Goal: Information Seeking & Learning: Learn about a topic

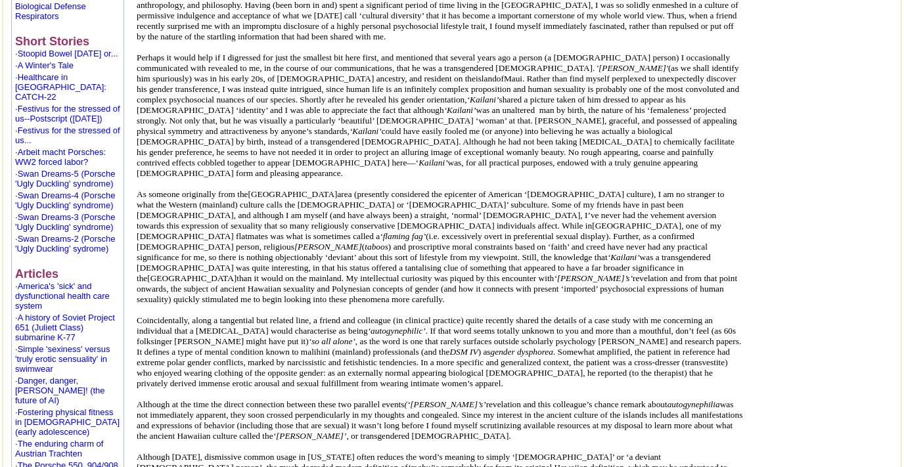
scroll to position [659, 0]
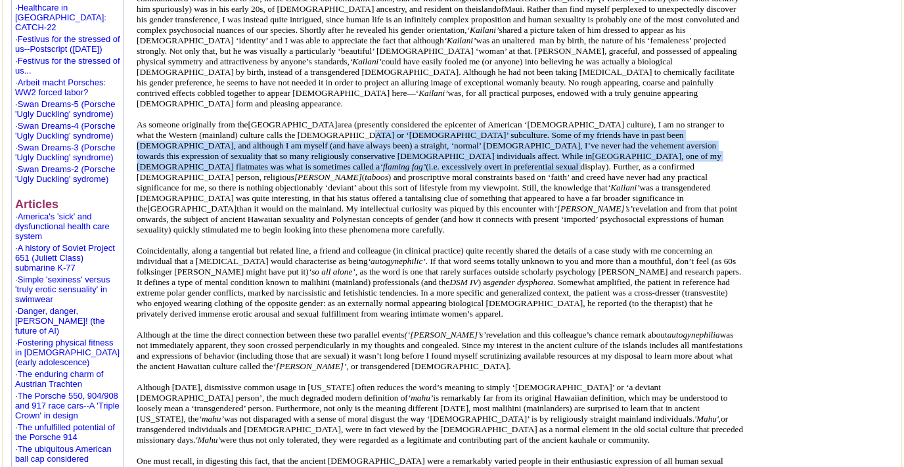
drag, startPoint x: 470, startPoint y: 154, endPoint x: 476, endPoint y: 183, distance: 29.4
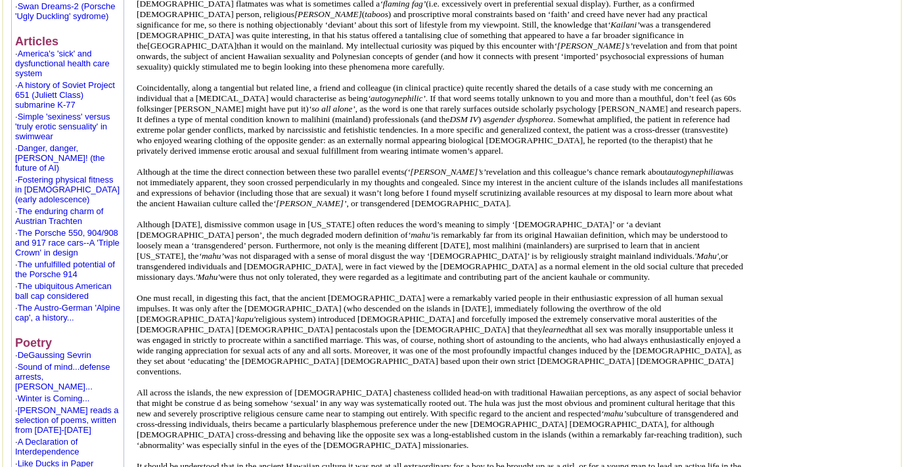
scroll to position [888, 0]
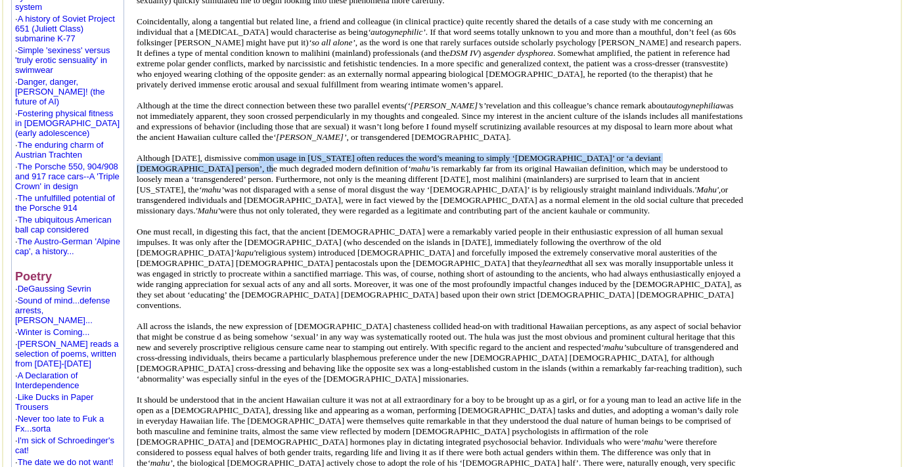
drag, startPoint x: 273, startPoint y: 217, endPoint x: 278, endPoint y: 232, distance: 16.0
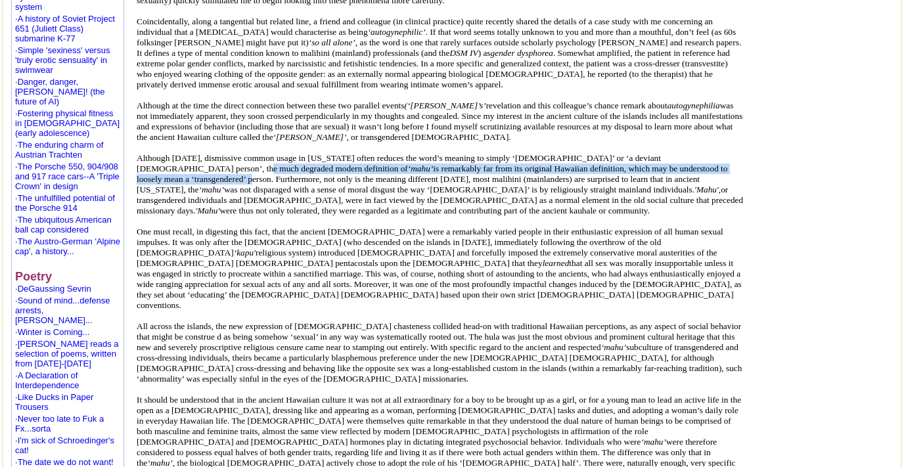
drag, startPoint x: 278, startPoint y: 232, endPoint x: 282, endPoint y: 242, distance: 10.6
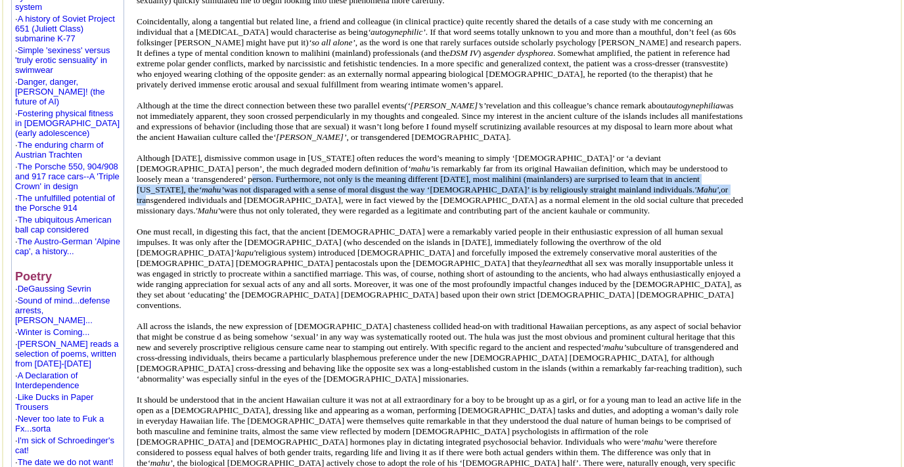
drag, startPoint x: 283, startPoint y: 242, endPoint x: 284, endPoint y: 259, distance: 17.1
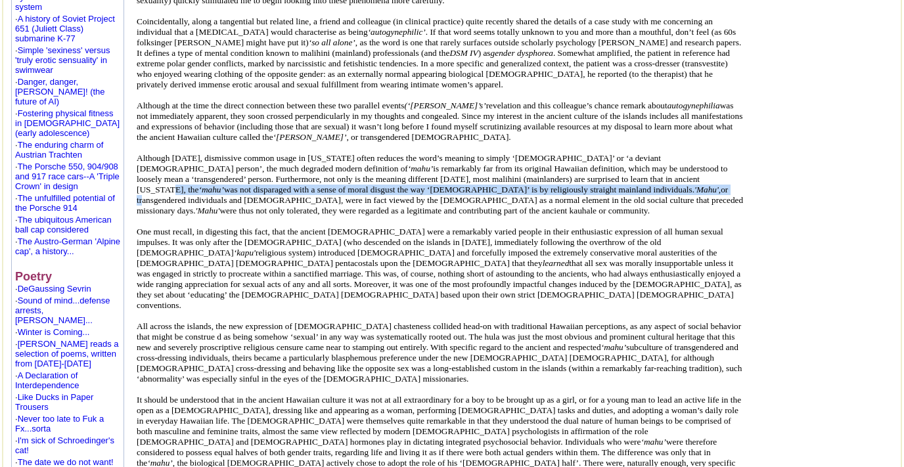
drag, startPoint x: 279, startPoint y: 250, endPoint x: 282, endPoint y: 261, distance: 11.5
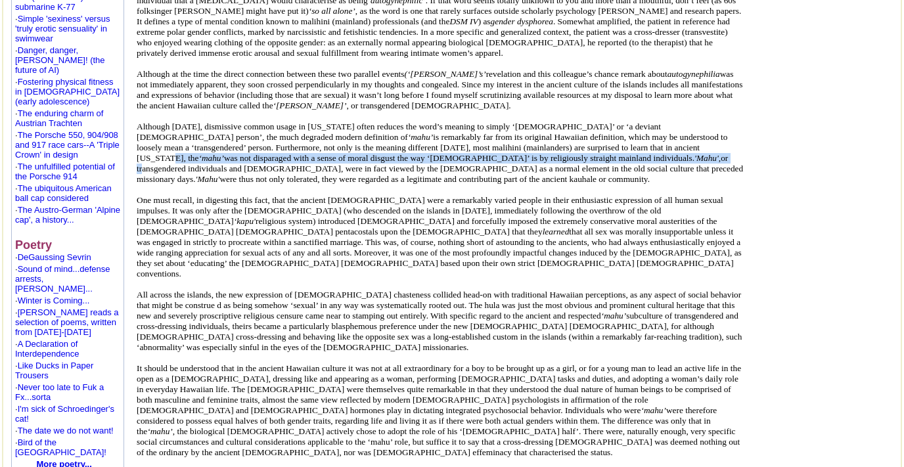
scroll to position [937, 0]
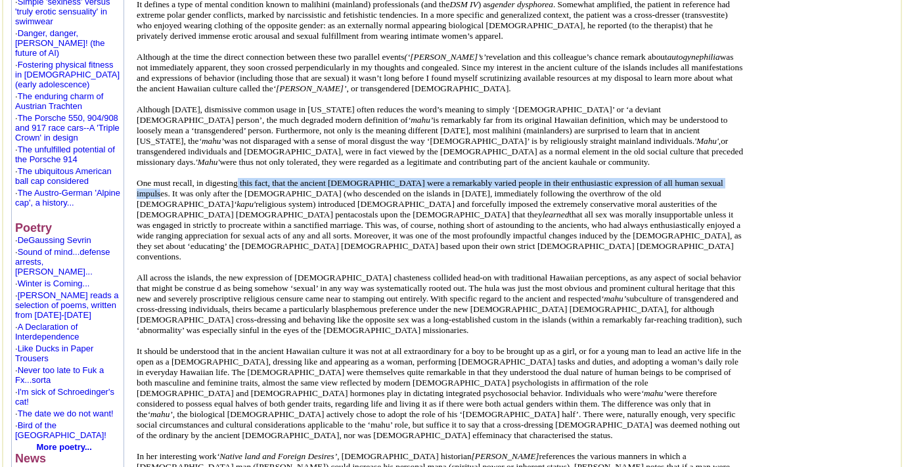
drag, startPoint x: 257, startPoint y: 254, endPoint x: 263, endPoint y: 270, distance: 16.6
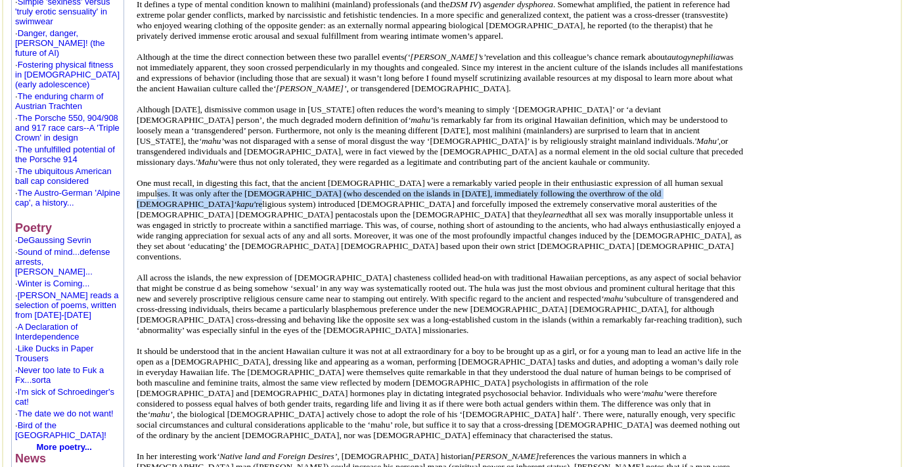
drag, startPoint x: 259, startPoint y: 267, endPoint x: 270, endPoint y: 281, distance: 17.3
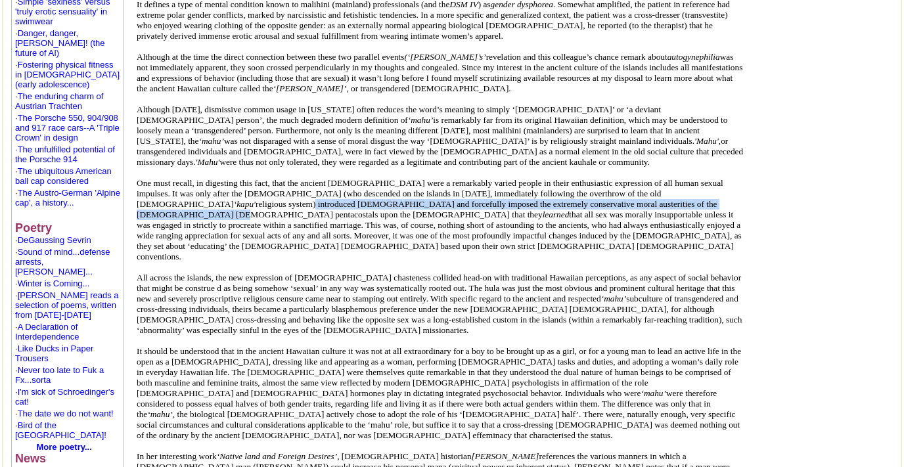
drag, startPoint x: 336, startPoint y: 276, endPoint x: 342, endPoint y: 288, distance: 13.2
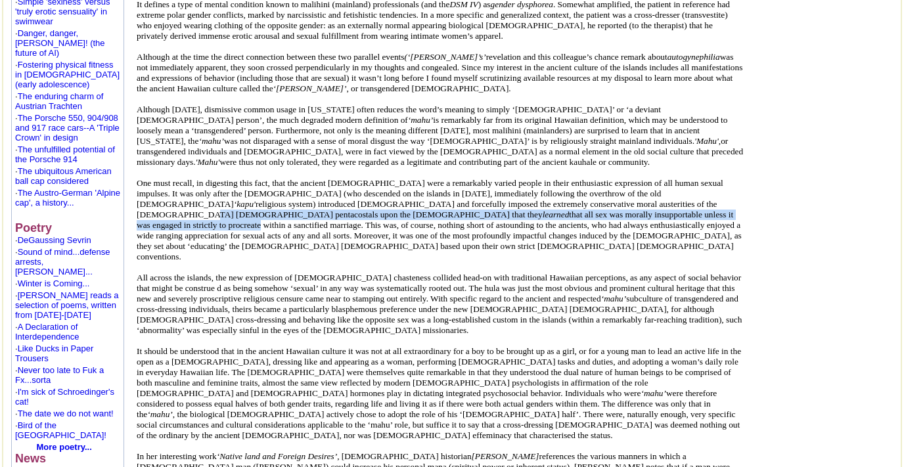
drag, startPoint x: 353, startPoint y: 290, endPoint x: 357, endPoint y: 301, distance: 12.1
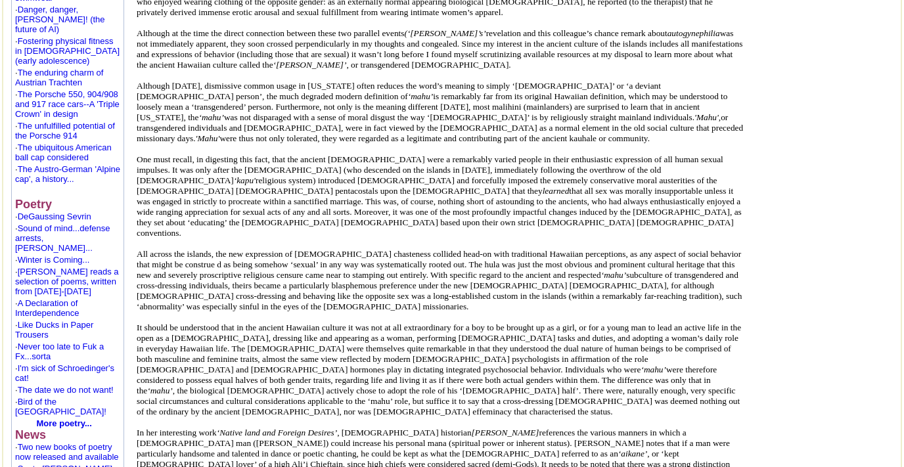
scroll to position [968, 0]
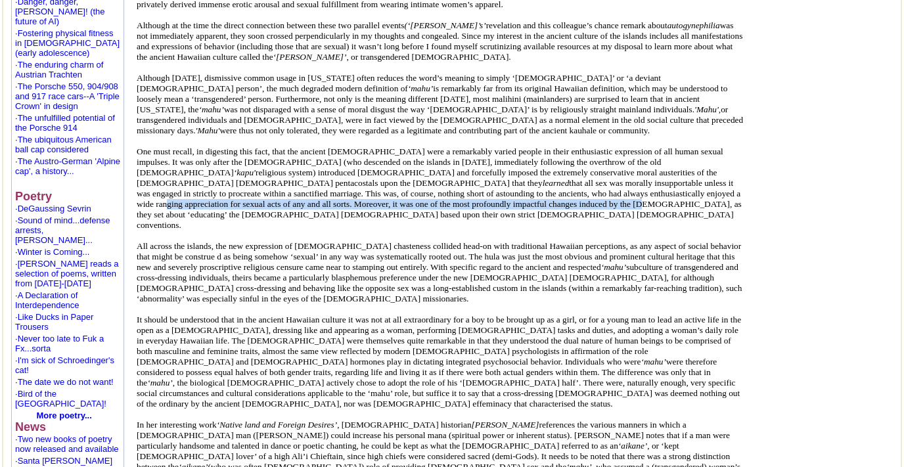
drag, startPoint x: 435, startPoint y: 279, endPoint x: 441, endPoint y: 295, distance: 17.5
click at [441, 295] on span "As someone originally from the [GEOGRAPHIC_DATA] area (presently considered the…" at bounding box center [440, 472] width 606 height 1324
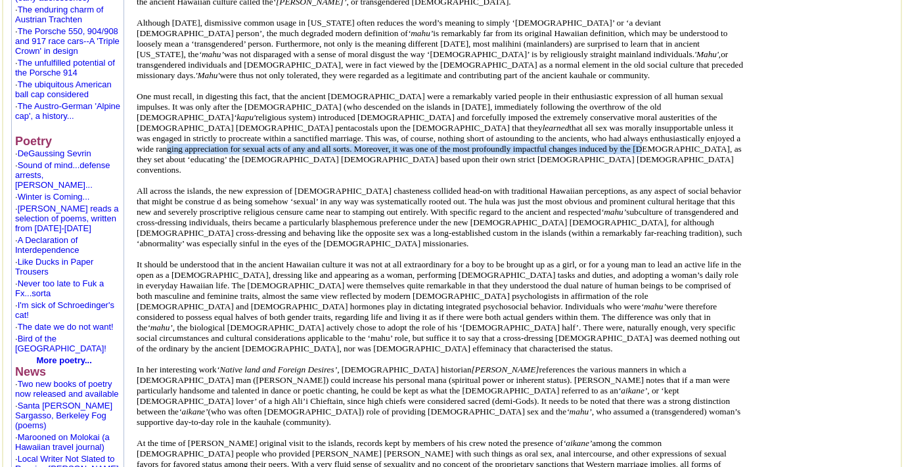
scroll to position [1031, 0]
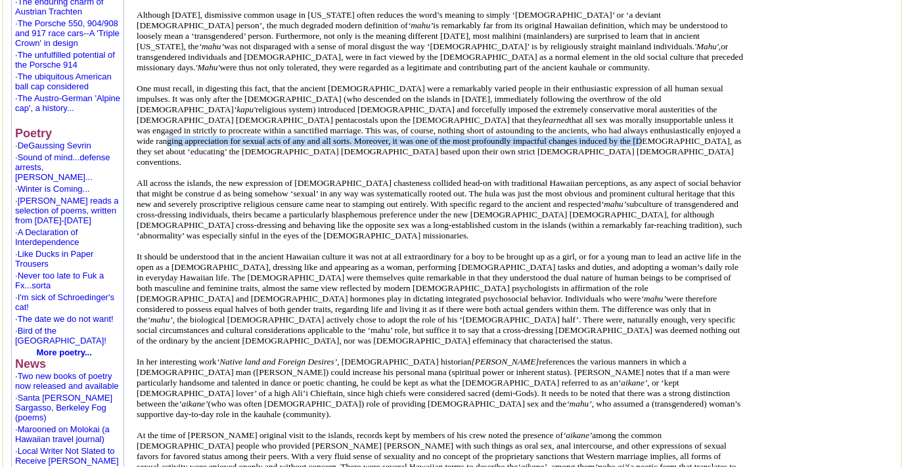
drag, startPoint x: 423, startPoint y: 270, endPoint x: 429, endPoint y: 290, distance: 20.6
click at [430, 290] on span "As someone originally from the [GEOGRAPHIC_DATA] area (presently considered the…" at bounding box center [440, 409] width 606 height 1324
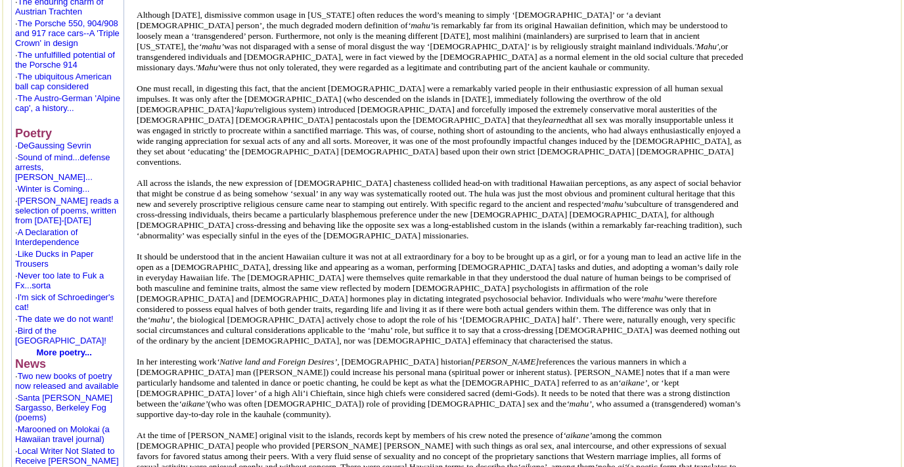
click at [424, 298] on span "As someone originally from the [GEOGRAPHIC_DATA] area (presently considered the…" at bounding box center [440, 409] width 606 height 1324
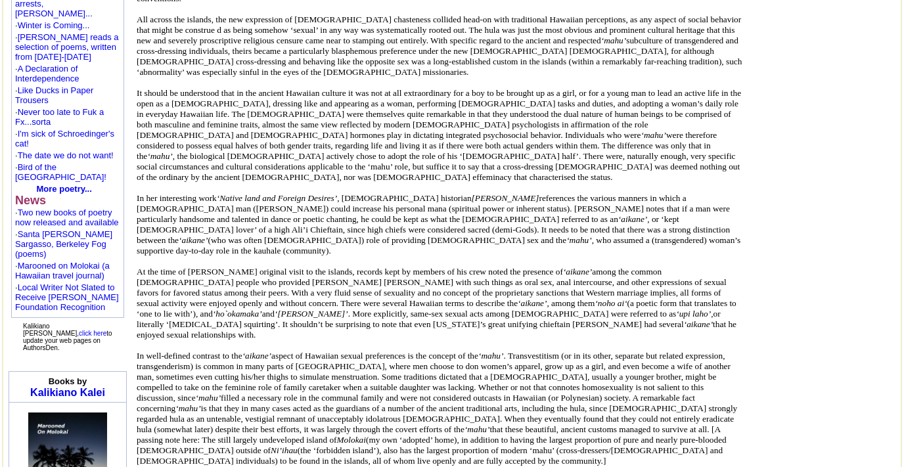
scroll to position [1197, 0]
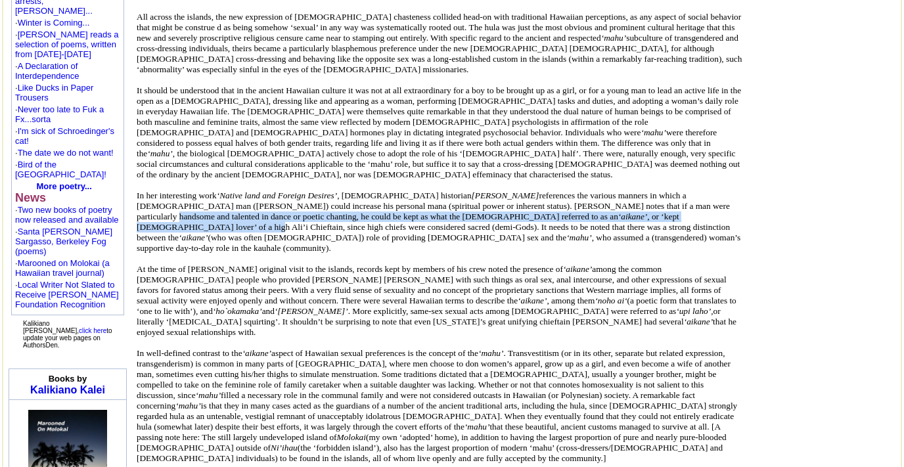
drag, startPoint x: 366, startPoint y: 317, endPoint x: 378, endPoint y: 336, distance: 21.9
click at [379, 336] on span "As someone originally from the [GEOGRAPHIC_DATA] area (presently considered the…" at bounding box center [440, 243] width 606 height 1324
click at [354, 330] on span "As someone originally from the [GEOGRAPHIC_DATA] area (presently considered the…" at bounding box center [440, 243] width 606 height 1324
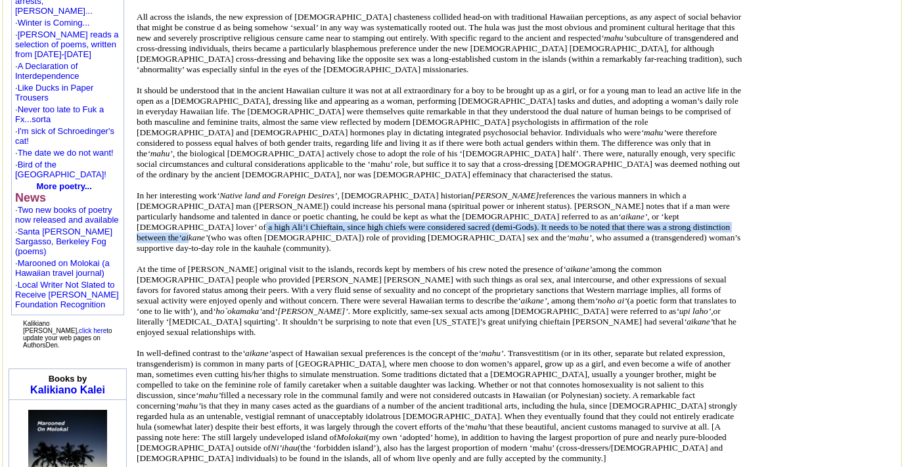
drag, startPoint x: 354, startPoint y: 330, endPoint x: 361, endPoint y: 344, distance: 14.7
click at [361, 344] on span "As someone originally from the [GEOGRAPHIC_DATA] area (presently considered the…" at bounding box center [440, 243] width 606 height 1324
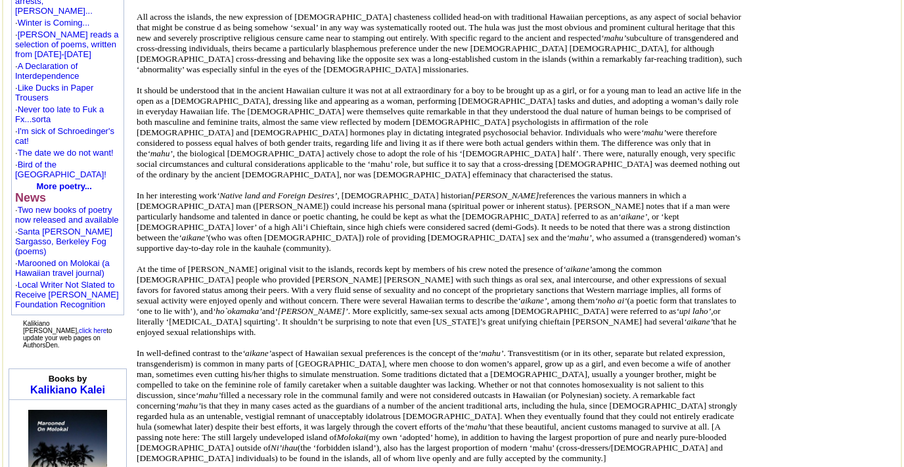
click at [369, 350] on span "As someone originally from the [GEOGRAPHIC_DATA] area (presently considered the…" at bounding box center [440, 243] width 606 height 1324
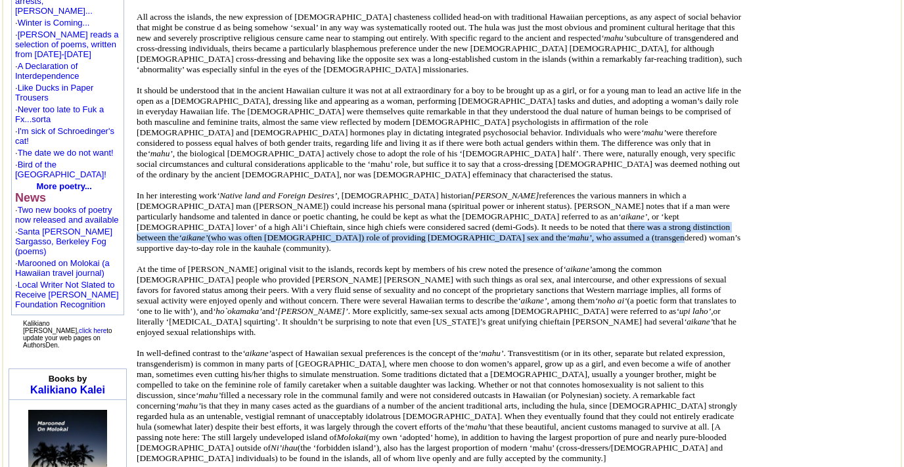
drag, startPoint x: 225, startPoint y: 342, endPoint x: 229, endPoint y: 353, distance: 12.7
click at [229, 353] on span "As someone originally from the [GEOGRAPHIC_DATA] area (presently considered the…" at bounding box center [440, 243] width 606 height 1324
click at [342, 338] on span "As someone originally from the [GEOGRAPHIC_DATA] area (presently considered the…" at bounding box center [440, 243] width 606 height 1324
drag, startPoint x: 302, startPoint y: 346, endPoint x: 307, endPoint y: 358, distance: 13.3
click at [308, 358] on span "As someone originally from the [GEOGRAPHIC_DATA] area (presently considered the…" at bounding box center [440, 243] width 606 height 1324
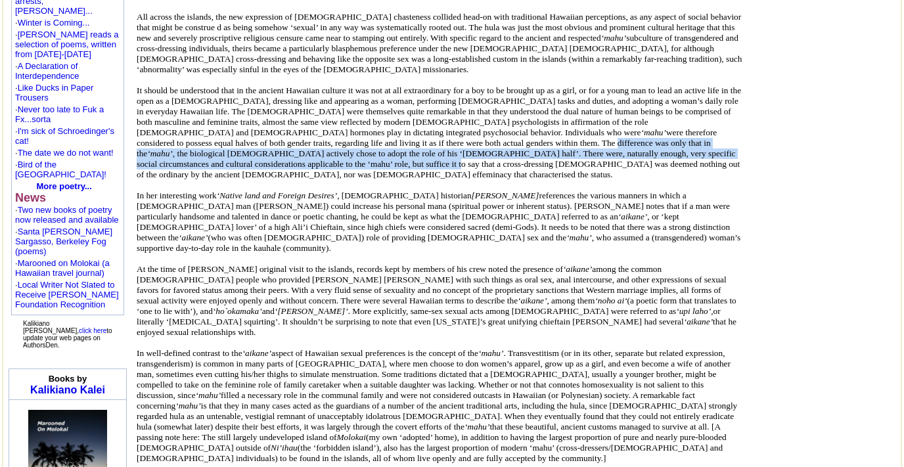
drag, startPoint x: 307, startPoint y: 249, endPoint x: 309, endPoint y: 262, distance: 13.3
click at [309, 262] on span "As someone originally from the [GEOGRAPHIC_DATA] area (presently considered the…" at bounding box center [440, 243] width 606 height 1324
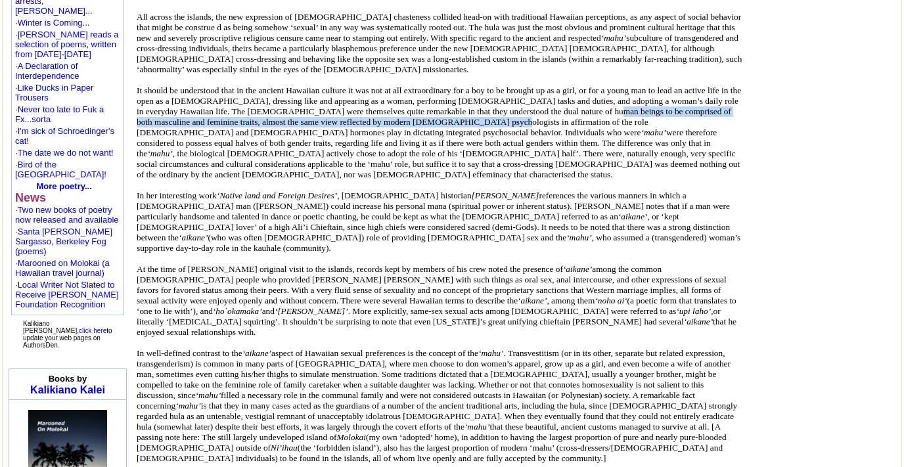
drag, startPoint x: 378, startPoint y: 208, endPoint x: 380, endPoint y: 226, distance: 18.5
click at [380, 226] on span "As someone originally from the [GEOGRAPHIC_DATA] area (presently considered the…" at bounding box center [440, 243] width 606 height 1324
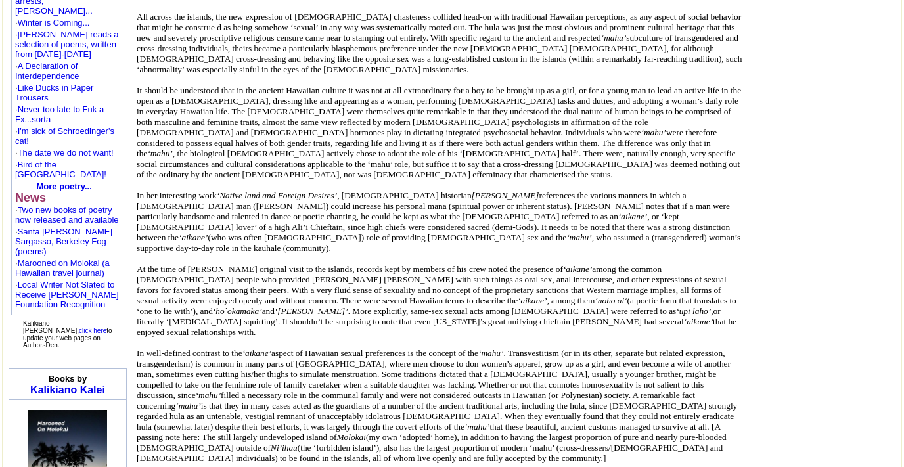
click at [376, 214] on span "As someone originally from the [GEOGRAPHIC_DATA] area (presently considered the…" at bounding box center [440, 243] width 606 height 1324
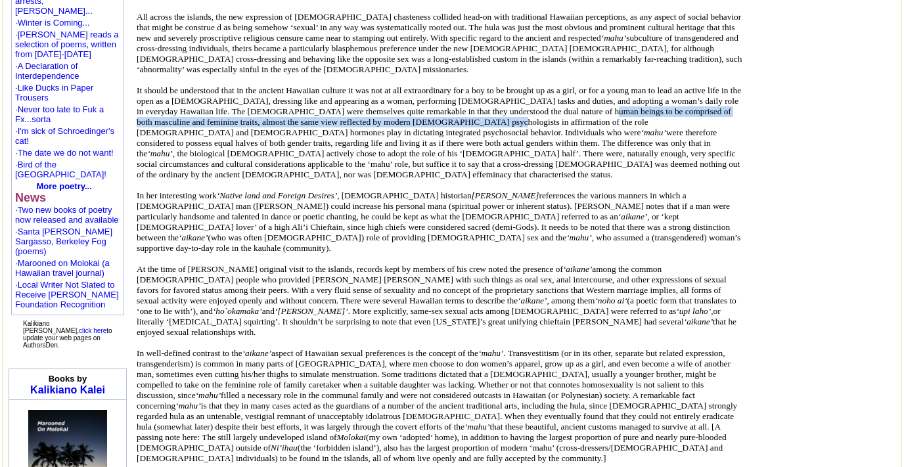
drag, startPoint x: 376, startPoint y: 214, endPoint x: 376, endPoint y: 229, distance: 14.5
click at [376, 229] on span "As someone originally from the [GEOGRAPHIC_DATA] area (presently considered the…" at bounding box center [440, 243] width 606 height 1324
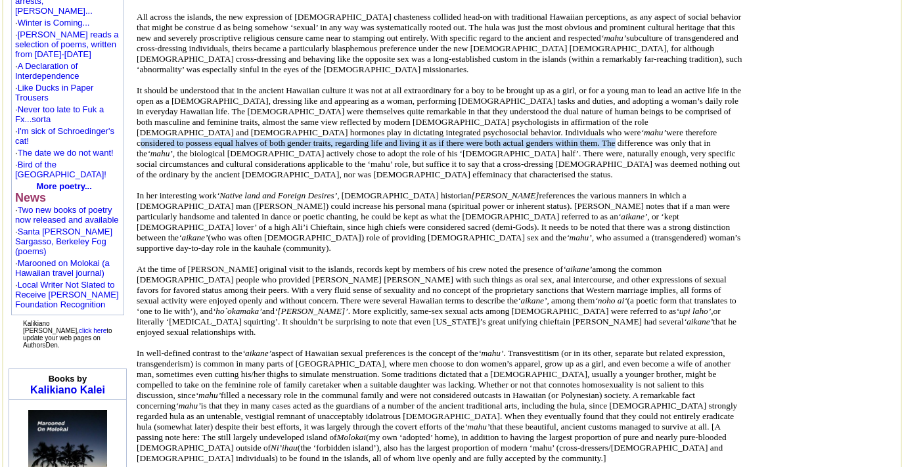
drag, startPoint x: 286, startPoint y: 231, endPoint x: 303, endPoint y: 246, distance: 23.2
click at [303, 246] on span "As someone originally from the [GEOGRAPHIC_DATA] area (presently considered the…" at bounding box center [440, 243] width 606 height 1324
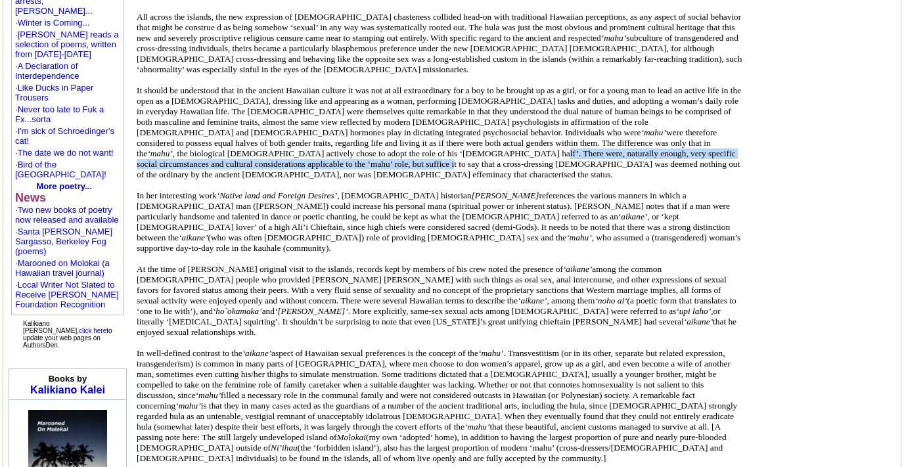
drag, startPoint x: 290, startPoint y: 255, endPoint x: 300, endPoint y: 271, distance: 18.8
click at [300, 271] on span "As someone originally from the [GEOGRAPHIC_DATA] area (presently considered the…" at bounding box center [440, 243] width 606 height 1324
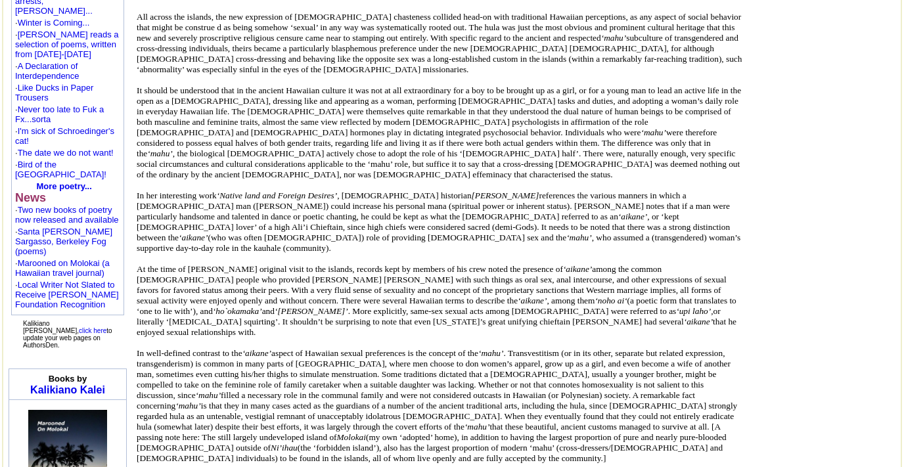
click at [318, 270] on span "As someone originally from the [GEOGRAPHIC_DATA] area (presently considered the…" at bounding box center [440, 243] width 606 height 1324
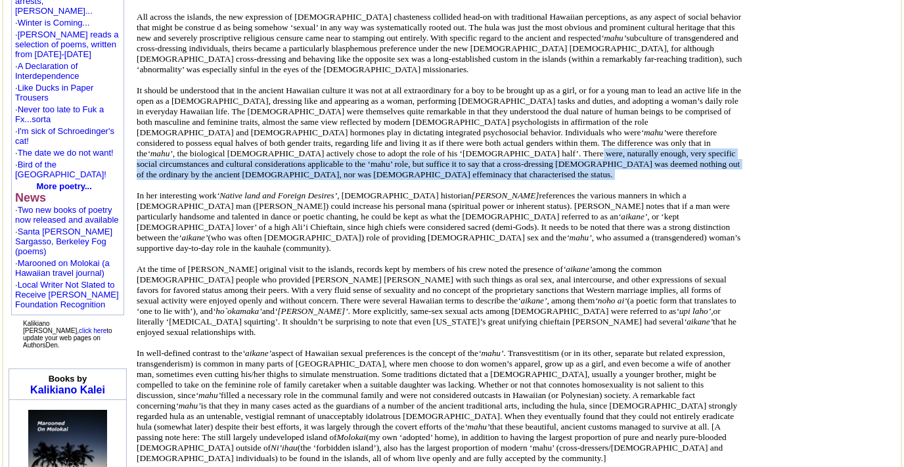
drag, startPoint x: 337, startPoint y: 257, endPoint x: 337, endPoint y: 287, distance: 29.6
click at [337, 287] on p "As someone originally from the [GEOGRAPHIC_DATA] area (presently considered the…" at bounding box center [440, 243] width 606 height 1324
click at [343, 277] on p "As someone originally from the [GEOGRAPHIC_DATA] area (presently considered the…" at bounding box center [440, 243] width 606 height 1324
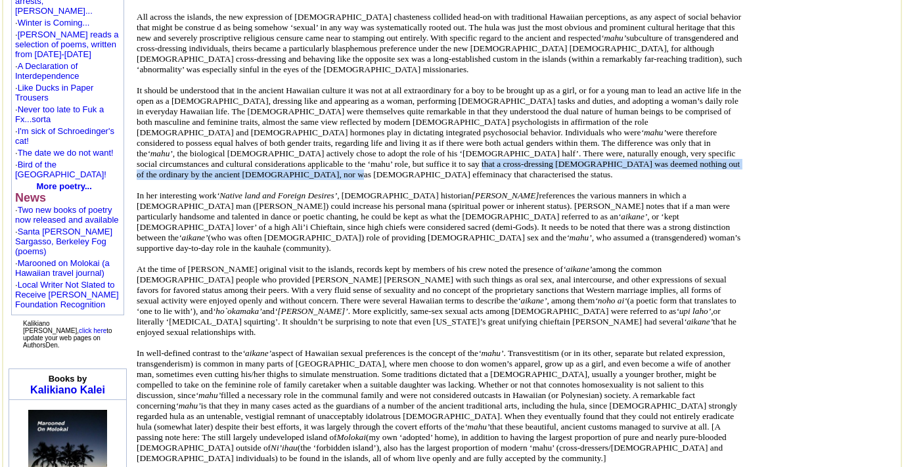
drag, startPoint x: 343, startPoint y: 269, endPoint x: 343, endPoint y: 277, distance: 7.9
click at [343, 277] on p "As someone originally from the [GEOGRAPHIC_DATA] area (presently considered the…" at bounding box center [440, 243] width 606 height 1324
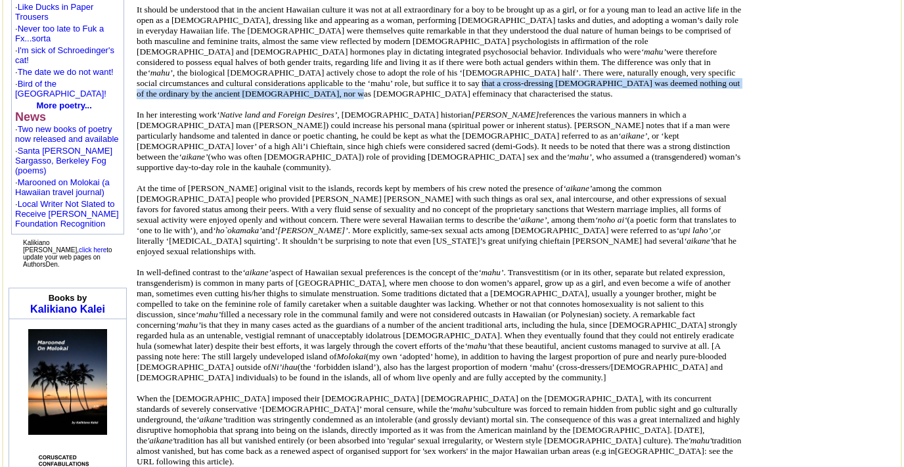
scroll to position [1280, 0]
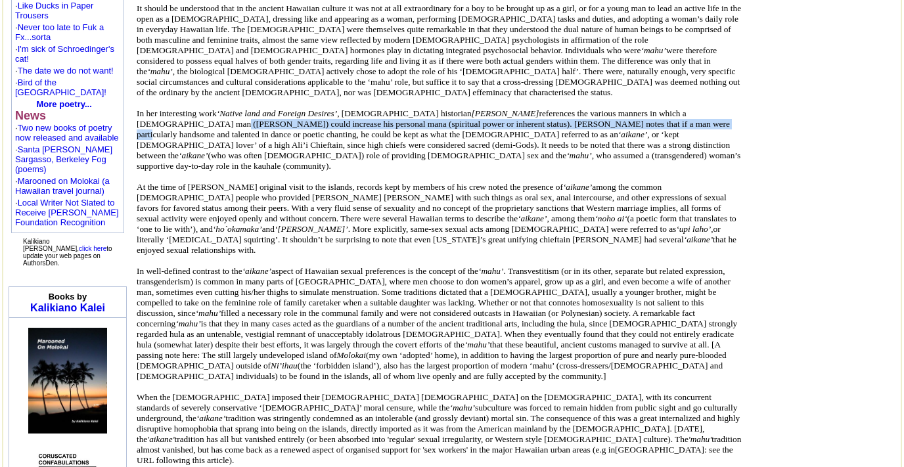
drag, startPoint x: 334, startPoint y: 224, endPoint x: 334, endPoint y: 241, distance: 17.1
click at [334, 241] on span "As someone originally from the [GEOGRAPHIC_DATA] area (presently considered the…" at bounding box center [440, 161] width 606 height 1324
click at [328, 239] on span "As someone originally from the [GEOGRAPHIC_DATA] area (presently considered the…" at bounding box center [440, 161] width 606 height 1324
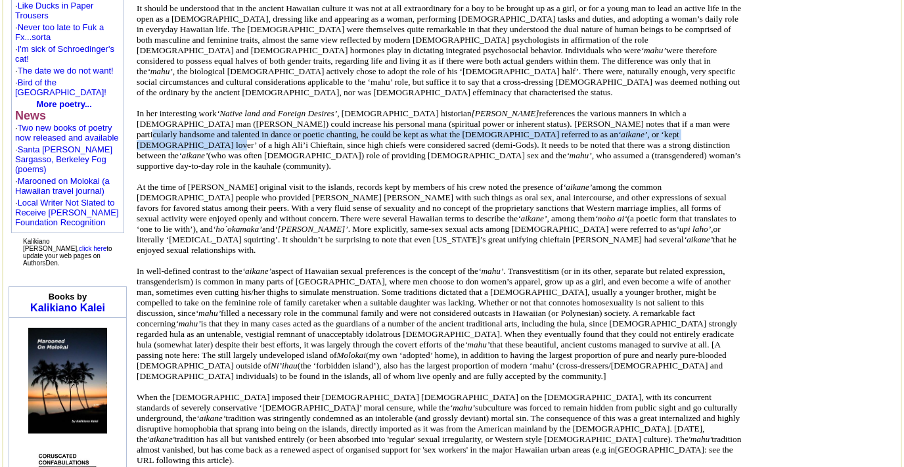
drag, startPoint x: 332, startPoint y: 240, endPoint x: 332, endPoint y: 252, distance: 11.2
click at [332, 252] on span "As someone originally from the [GEOGRAPHIC_DATA] area (presently considered the…" at bounding box center [440, 161] width 606 height 1324
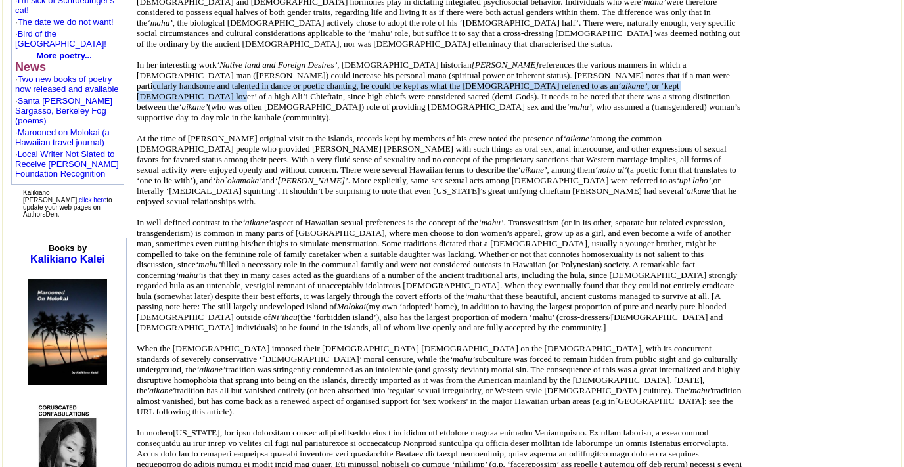
scroll to position [1330, 0]
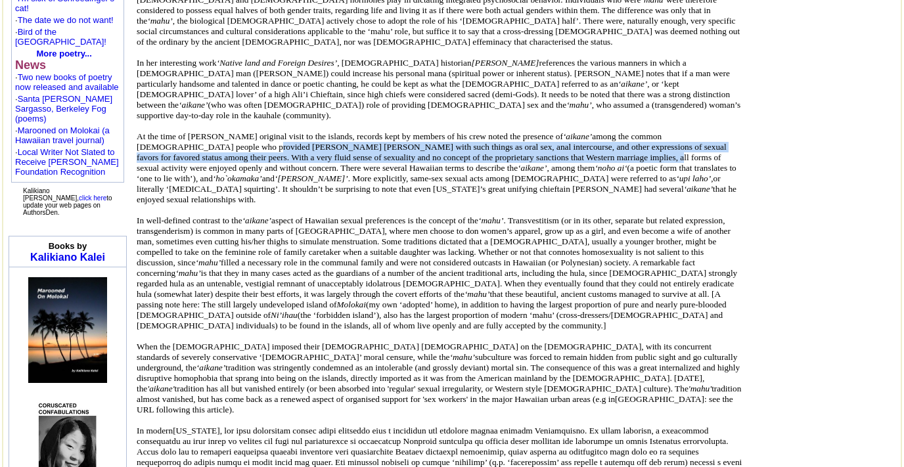
drag, startPoint x: 323, startPoint y: 249, endPoint x: 323, endPoint y: 277, distance: 28.3
click at [323, 277] on span "As someone originally from the [GEOGRAPHIC_DATA] area (presently considered the…" at bounding box center [440, 110] width 606 height 1324
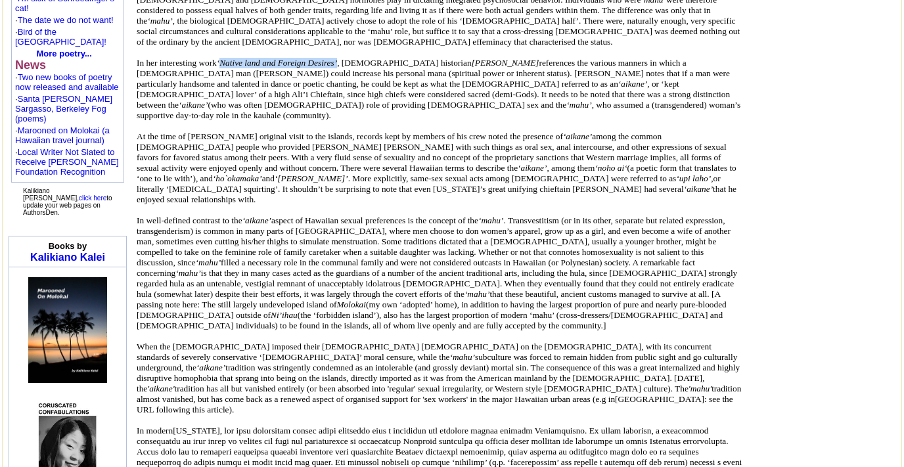
drag, startPoint x: 385, startPoint y: 166, endPoint x: 244, endPoint y: 164, distance: 141.2
click at [244, 68] on icon "‘Native land and Foreign Desires’" at bounding box center [277, 63] width 120 height 10
copy icon "Native land and Foreign Desires’"
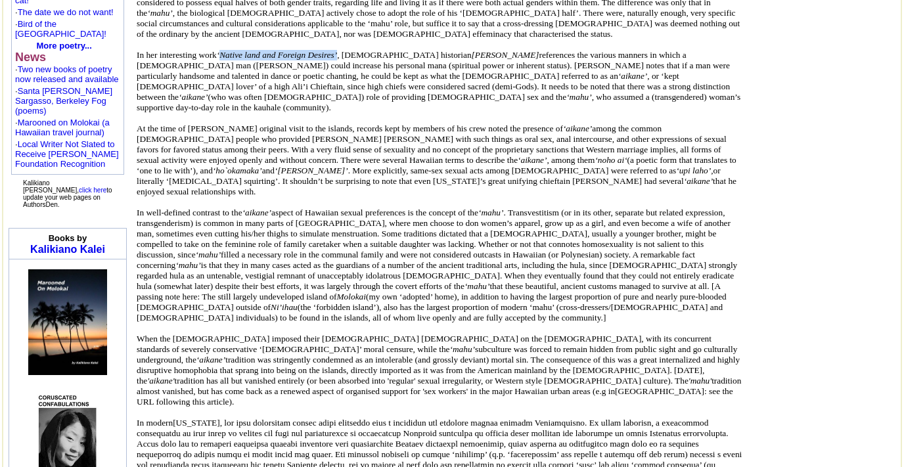
scroll to position [1346, 0]
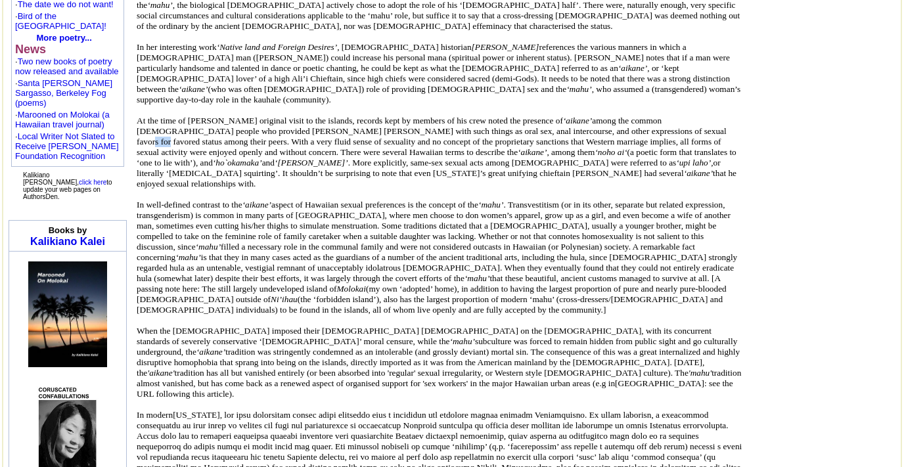
drag, startPoint x: 244, startPoint y: 248, endPoint x: 266, endPoint y: 254, distance: 22.9
click at [266, 254] on span "As someone originally from the [GEOGRAPHIC_DATA] area (presently considered the…" at bounding box center [440, 94] width 606 height 1324
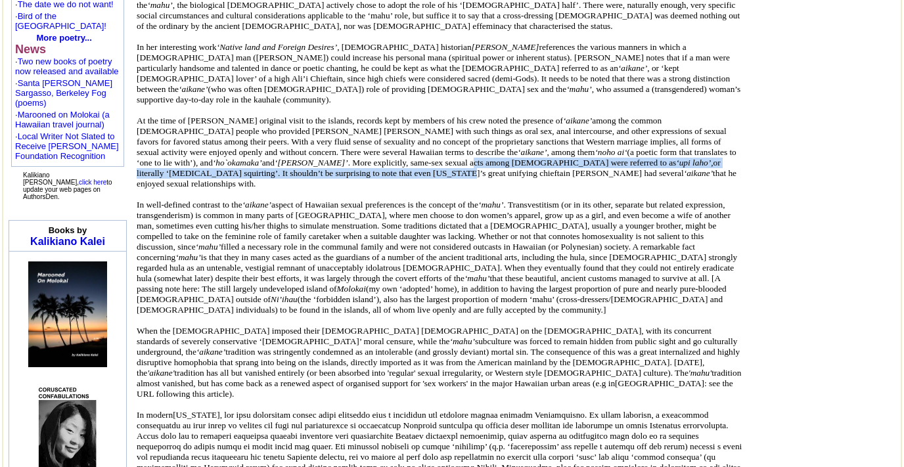
drag, startPoint x: 263, startPoint y: 280, endPoint x: 270, endPoint y: 295, distance: 16.5
click at [270, 295] on span "As someone originally from the [GEOGRAPHIC_DATA] area (presently considered the…" at bounding box center [440, 94] width 606 height 1324
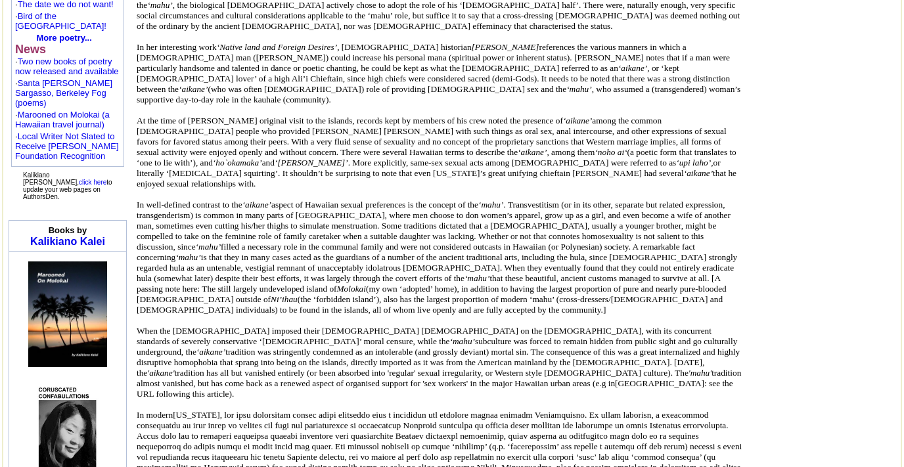
click at [282, 292] on span "As someone originally from the [GEOGRAPHIC_DATA] area (presently considered the…" at bounding box center [440, 94] width 606 height 1324
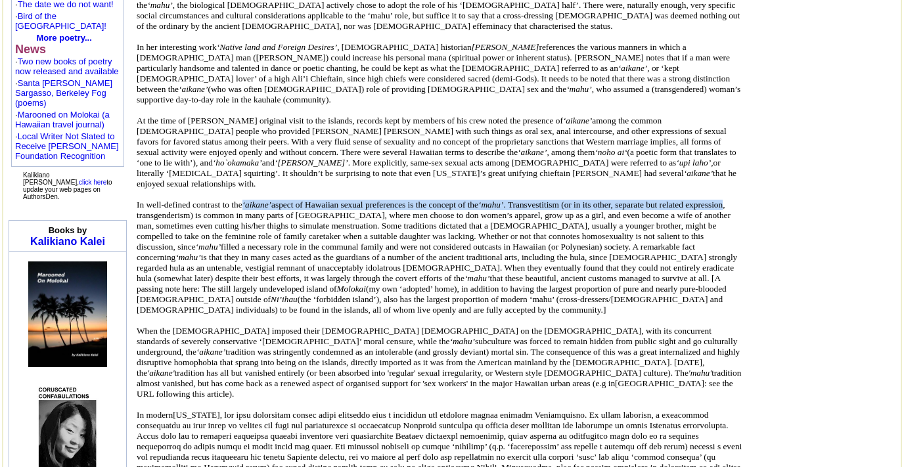
drag, startPoint x: 264, startPoint y: 310, endPoint x: 277, endPoint y: 325, distance: 19.6
click at [277, 325] on span "As someone originally from the [GEOGRAPHIC_DATA] area (presently considered the…" at bounding box center [440, 94] width 606 height 1324
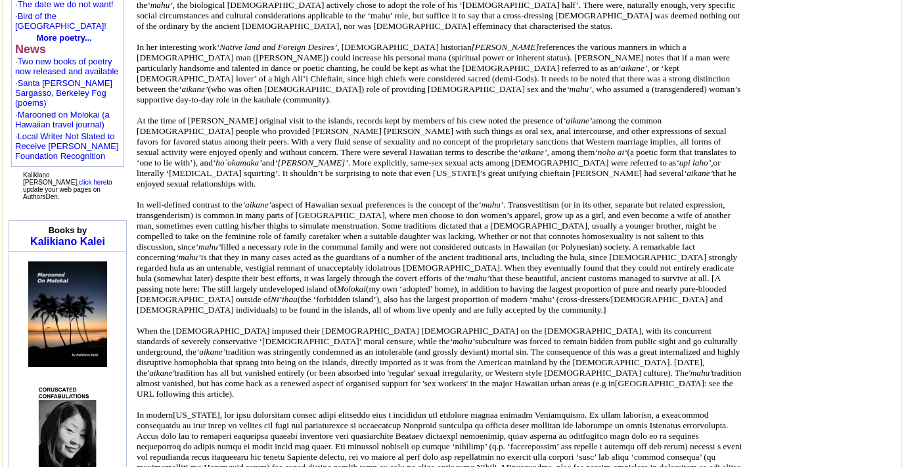
click at [279, 321] on span "As someone originally from the [GEOGRAPHIC_DATA] area (presently considered the…" at bounding box center [440, 94] width 606 height 1324
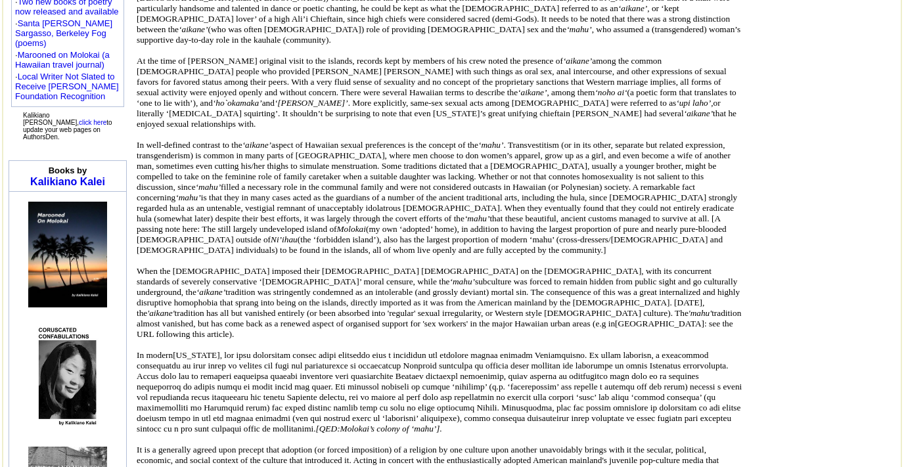
scroll to position [1407, 0]
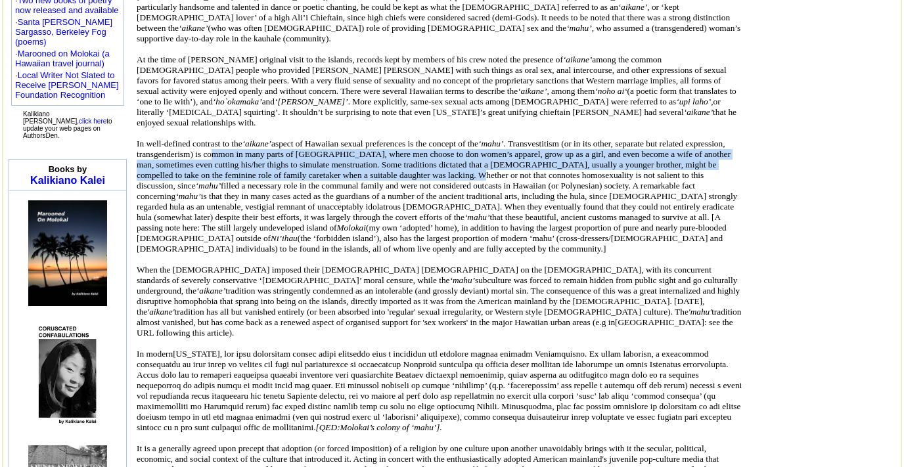
drag, startPoint x: 376, startPoint y: 266, endPoint x: 378, endPoint y: 292, distance: 25.7
click at [378, 292] on span "As someone originally from the [GEOGRAPHIC_DATA] area (presently considered the…" at bounding box center [440, 33] width 606 height 1324
click at [388, 288] on span "As someone originally from the [GEOGRAPHIC_DATA] area (presently considered the…" at bounding box center [440, 33] width 606 height 1324
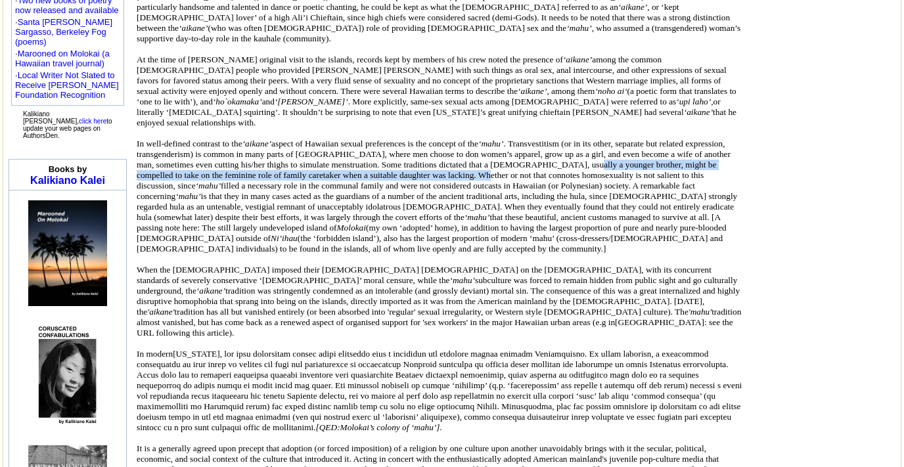
drag, startPoint x: 388, startPoint y: 288, endPoint x: 388, endPoint y: 296, distance: 8.5
click at [388, 296] on span "As someone originally from the [GEOGRAPHIC_DATA] area (presently considered the…" at bounding box center [440, 33] width 606 height 1324
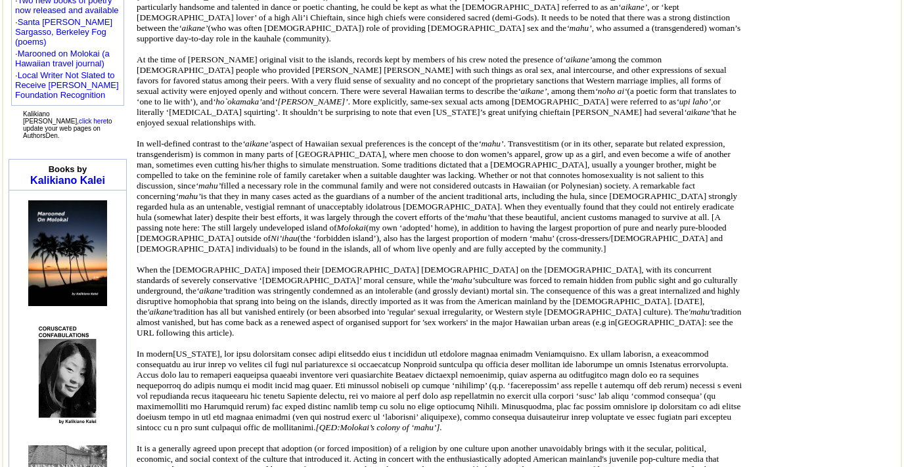
click at [380, 302] on span "As someone originally from the [GEOGRAPHIC_DATA] area (presently considered the…" at bounding box center [440, 33] width 606 height 1324
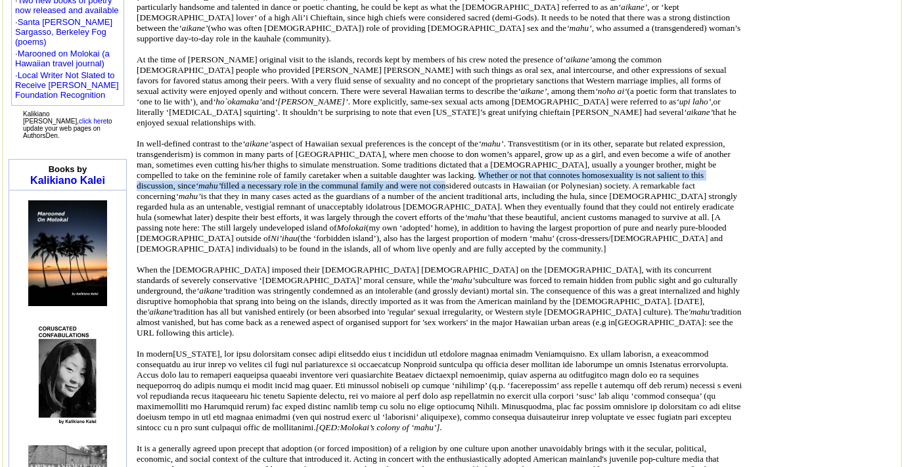
drag, startPoint x: 377, startPoint y: 296, endPoint x: 384, endPoint y: 307, distance: 13.0
click at [384, 307] on span "As someone originally from the [GEOGRAPHIC_DATA] area (presently considered the…" at bounding box center [440, 33] width 606 height 1324
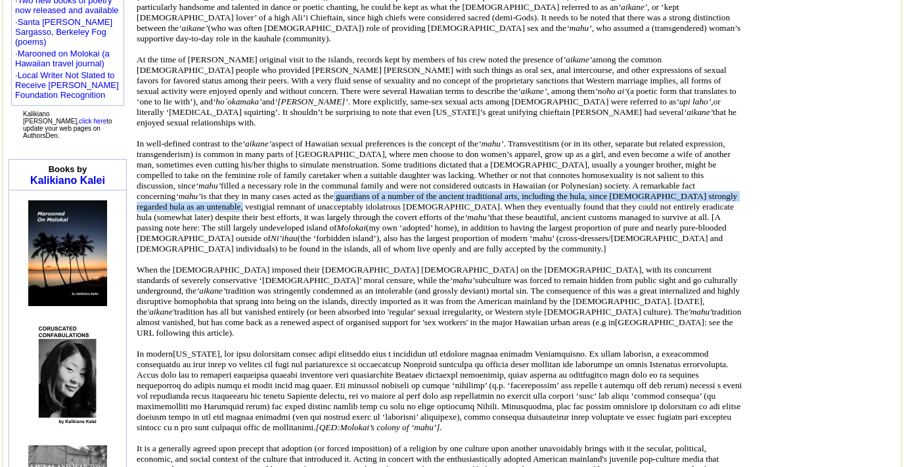
drag, startPoint x: 391, startPoint y: 316, endPoint x: 392, endPoint y: 330, distance: 14.5
click at [393, 330] on span "As someone originally from the [GEOGRAPHIC_DATA] area (presently considered the…" at bounding box center [440, 33] width 606 height 1324
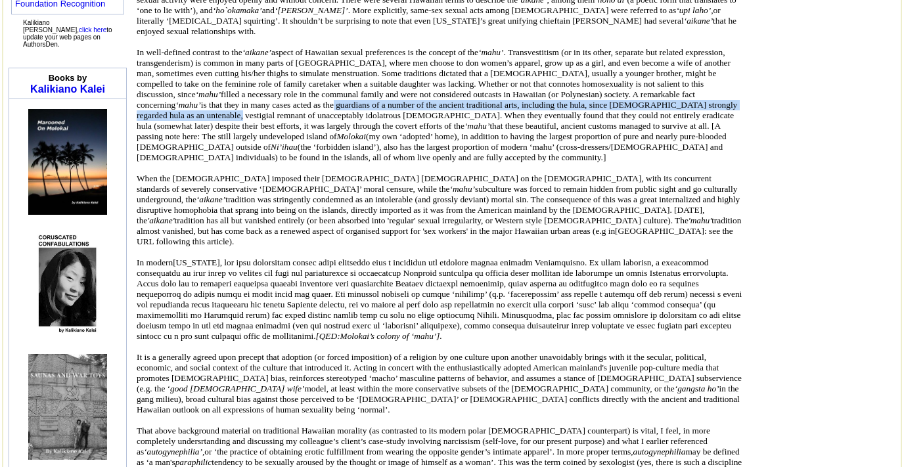
scroll to position [1501, 0]
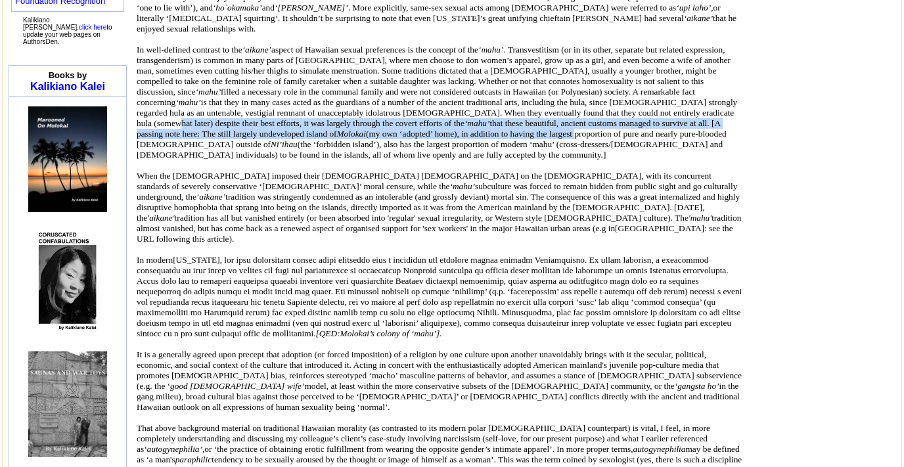
drag, startPoint x: 436, startPoint y: 248, endPoint x: 438, endPoint y: 265, distance: 17.2
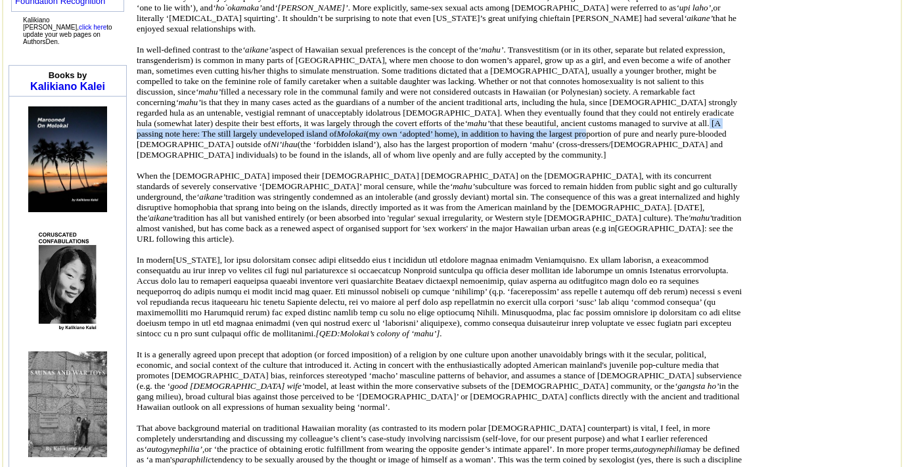
drag, startPoint x: 450, startPoint y: 254, endPoint x: 451, endPoint y: 269, distance: 15.1
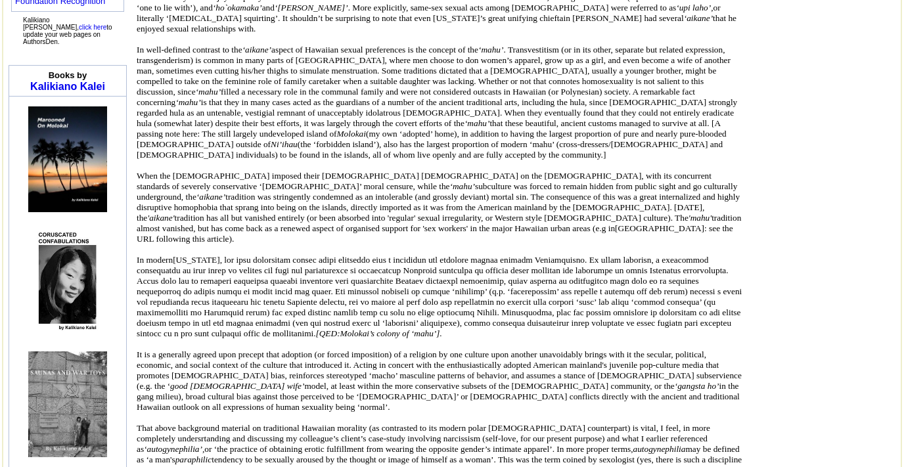
click at [337, 139] on icon "Molokai" at bounding box center [351, 134] width 29 height 10
drag, startPoint x: 171, startPoint y: 266, endPoint x: 134, endPoint y: 267, distance: 37.4
copy icon "Molokai"
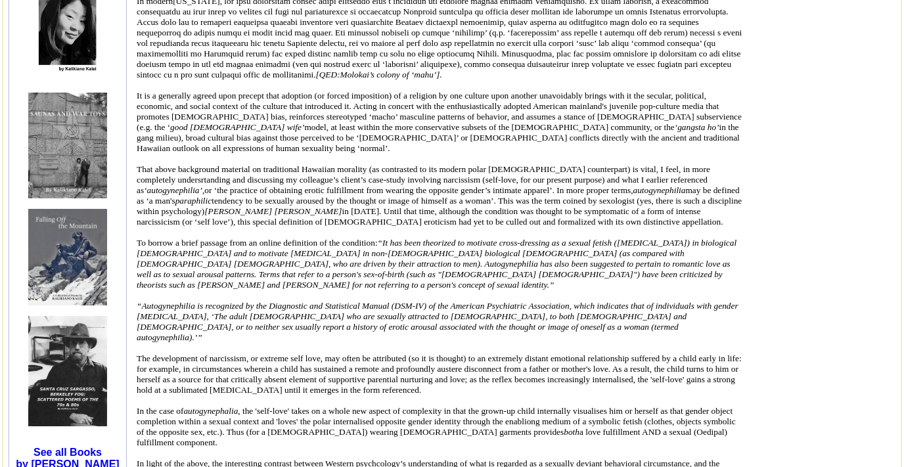
scroll to position [1750, 0]
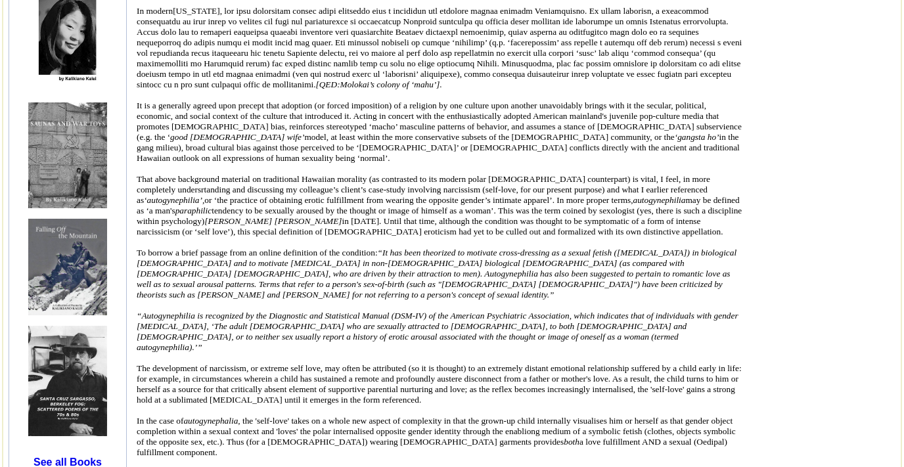
copy icon "aikane"
